Goal: Transaction & Acquisition: Purchase product/service

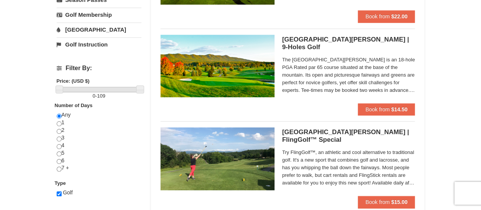
scroll to position [228, 0]
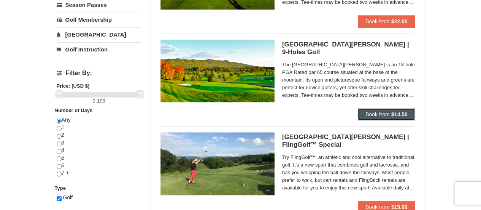
click at [394, 113] on strong "$14.50" at bounding box center [400, 114] width 16 height 6
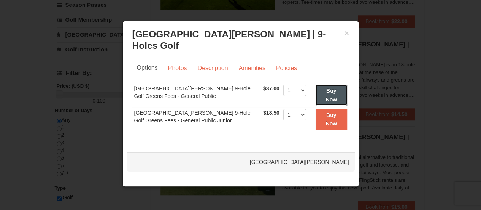
click at [338, 91] on button "Buy Now" at bounding box center [332, 94] width 32 height 21
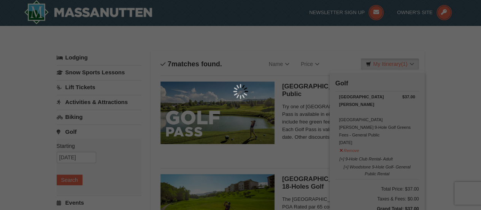
scroll to position [2, 0]
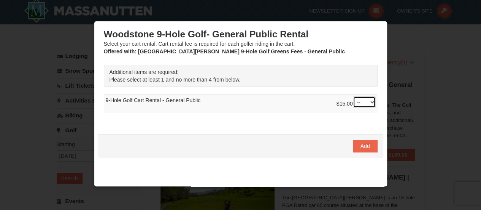
click at [353, 101] on select "-- 01 02 03 04" at bounding box center [364, 101] width 23 height 11
select select "1"
click at [353, 96] on select "-- 01 02 03 04" at bounding box center [364, 101] width 23 height 11
click at [361, 145] on span "Add" at bounding box center [366, 146] width 10 height 6
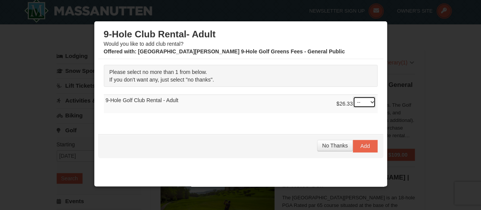
click at [355, 105] on select "-- 01" at bounding box center [364, 101] width 23 height 11
select select "1"
click at [353, 96] on select "-- 01" at bounding box center [364, 101] width 23 height 11
click at [360, 141] on button "Add" at bounding box center [365, 146] width 25 height 12
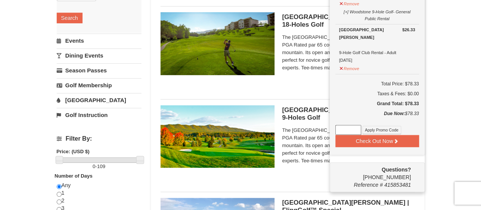
scroll to position [165, 0]
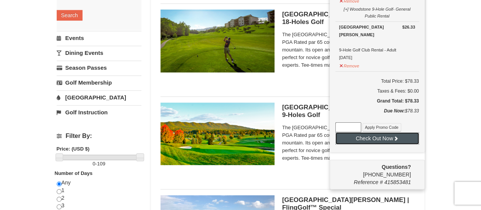
click at [394, 135] on icon at bounding box center [396, 137] width 5 height 5
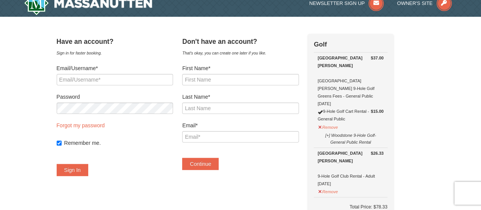
scroll to position [12, 0]
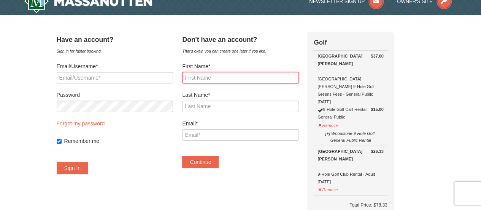
click at [219, 75] on input "First Name*" at bounding box center [240, 77] width 116 height 11
type input "[PERSON_NAME]"
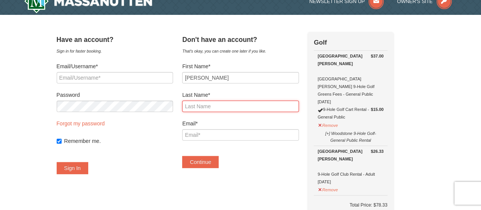
click at [232, 112] on input "Last Name*" at bounding box center [240, 105] width 116 height 11
type input "[PERSON_NAME]"
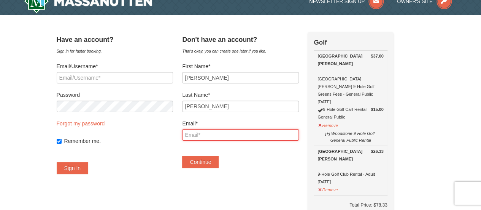
click at [239, 133] on input "Email*" at bounding box center [240, 134] width 116 height 11
type input "[EMAIL_ADDRESS][DOMAIN_NAME]"
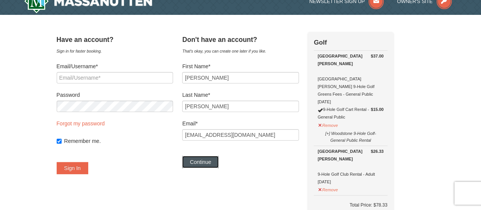
click at [211, 159] on button "Continue" at bounding box center [200, 162] width 37 height 12
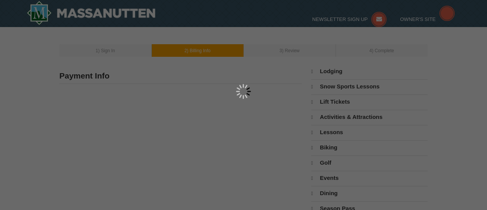
type input "[PERSON_NAME]"
type input "[EMAIL_ADDRESS][DOMAIN_NAME]"
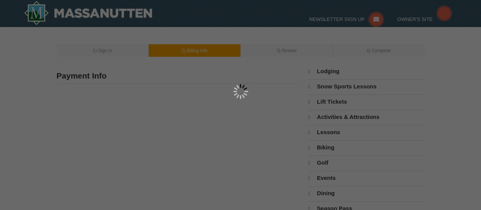
select select "9"
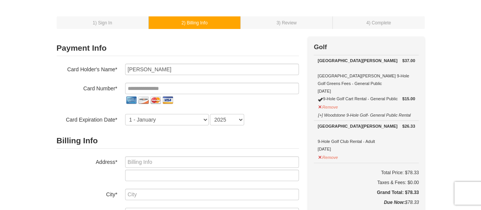
scroll to position [32, 0]
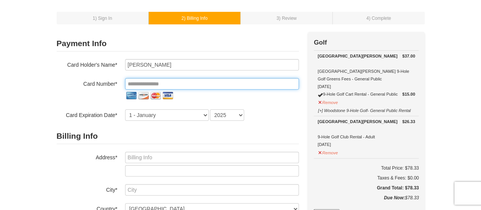
click at [246, 84] on input "tel" at bounding box center [212, 83] width 174 height 11
type input "**********"
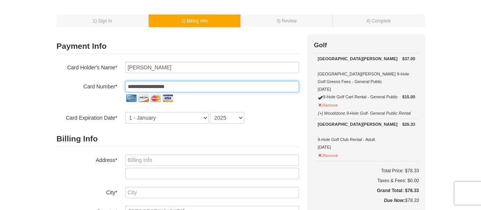
scroll to position [31, 0]
